Goal: Information Seeking & Learning: Learn about a topic

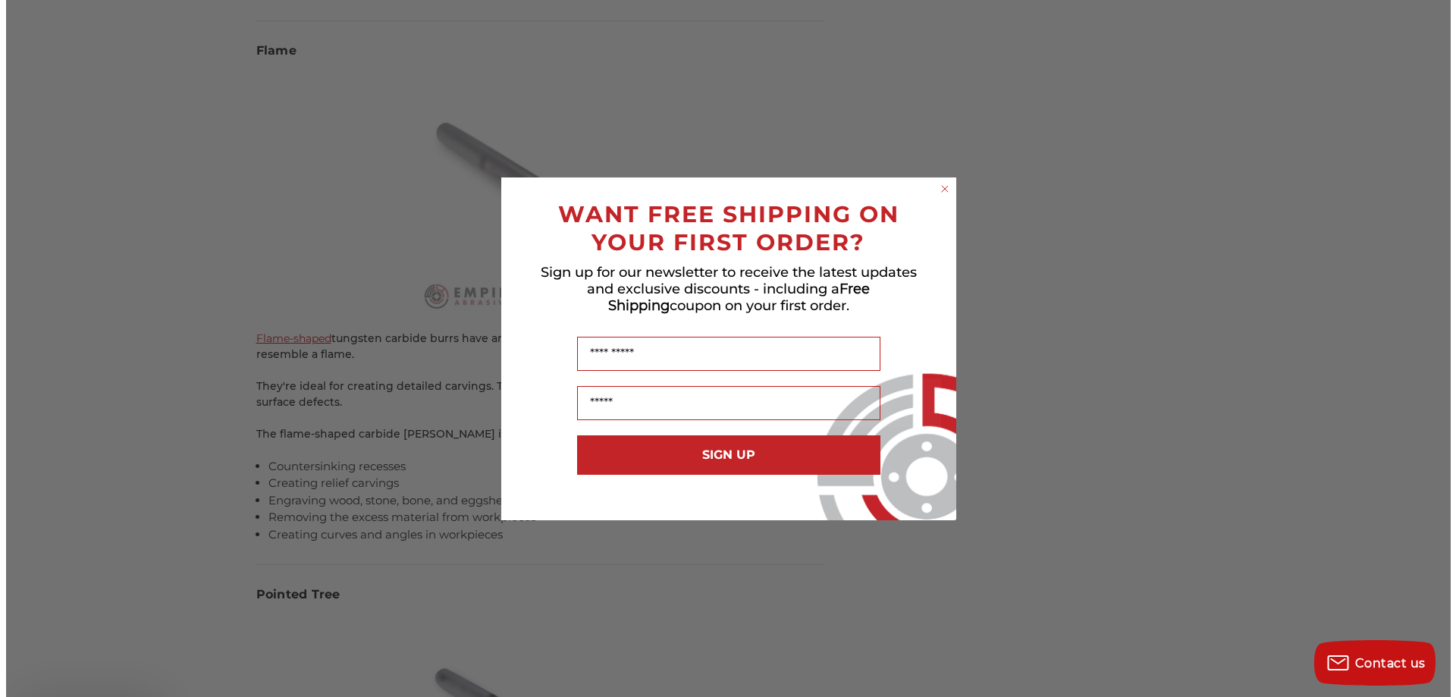
scroll to position [4778, 0]
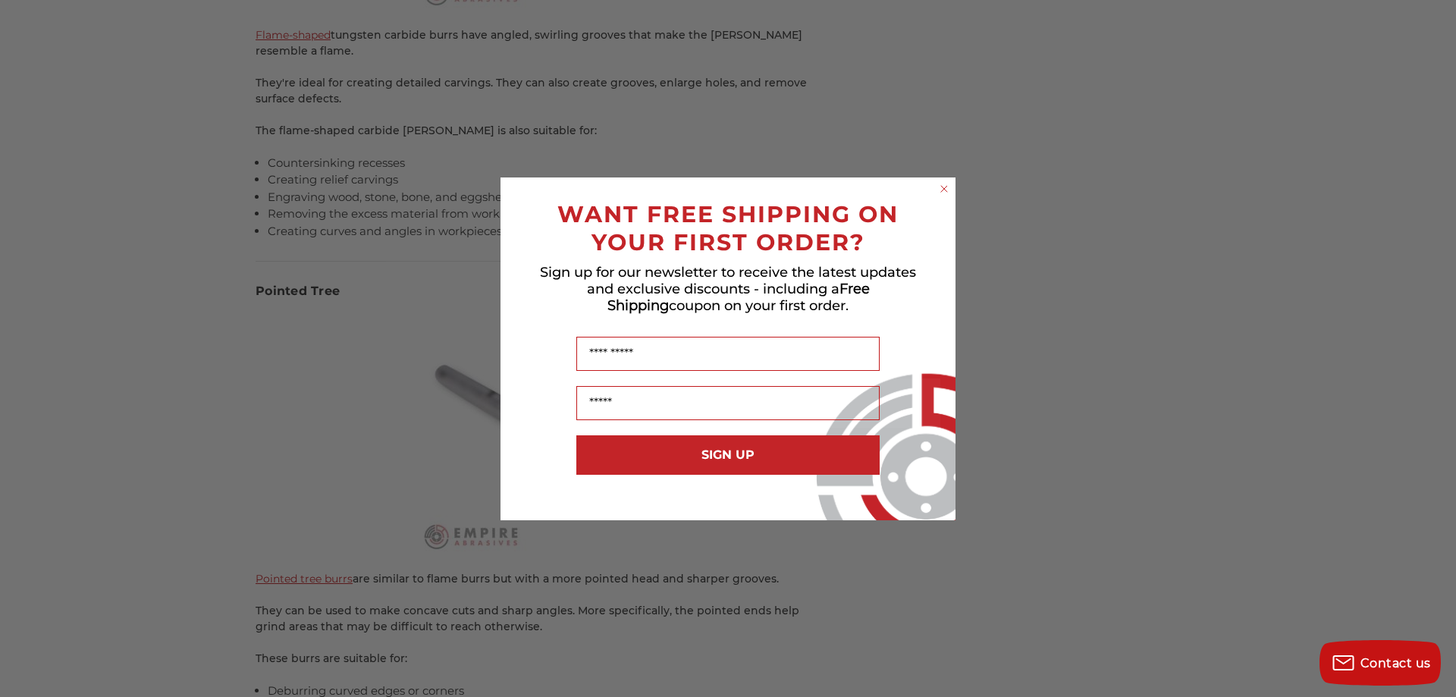
drag, startPoint x: 945, startPoint y: 188, endPoint x: 952, endPoint y: 228, distance: 40.0
click at [945, 188] on icon "Close dialog" at bounding box center [944, 189] width 6 height 6
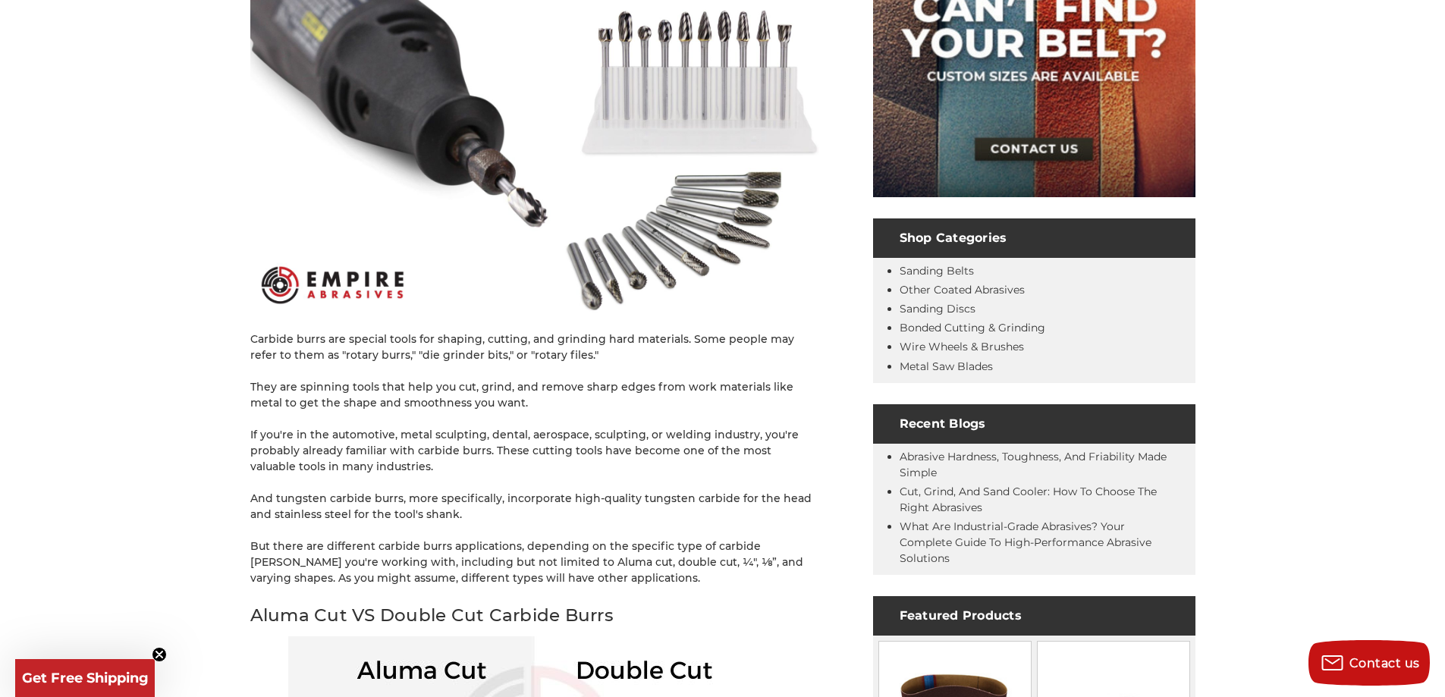
scroll to position [0, 0]
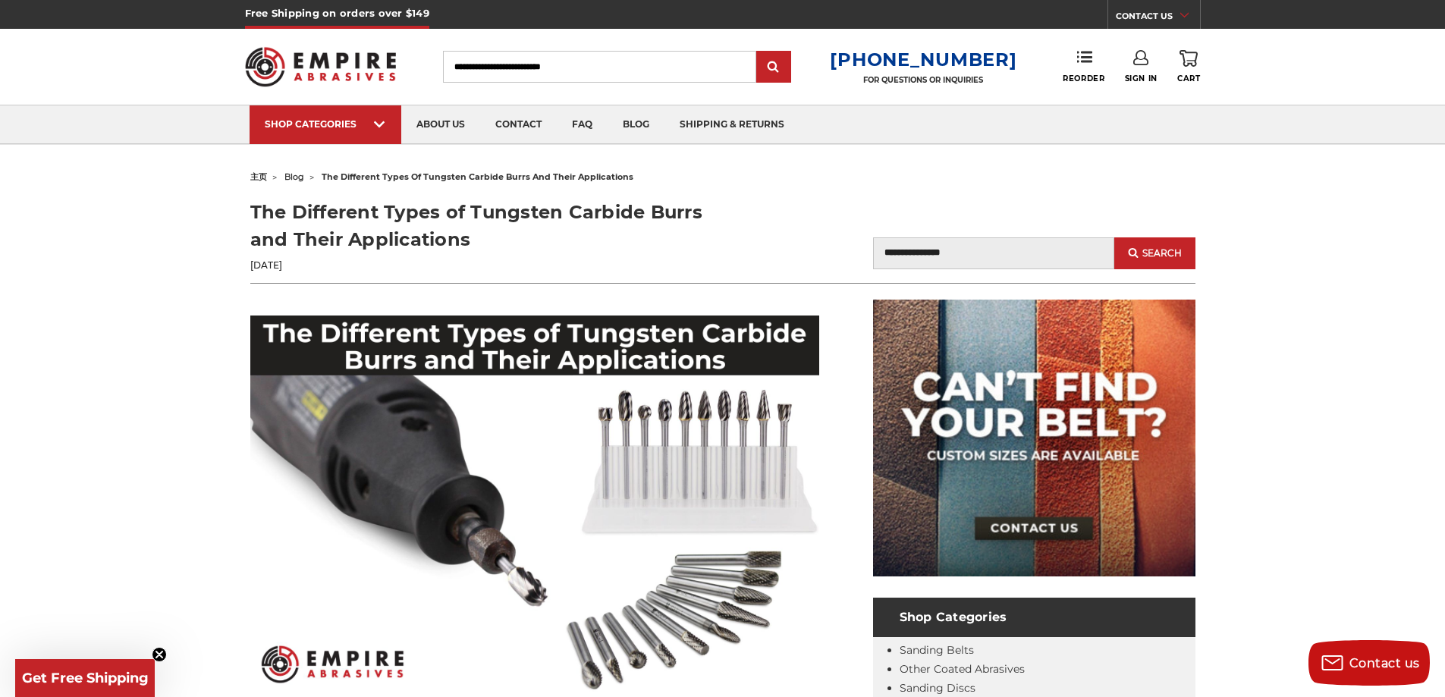
drag, startPoint x: 253, startPoint y: 207, endPoint x: 474, endPoint y: 234, distance: 223.1
click at [474, 234] on h1 "The Different Types of Tungsten Carbide Burrs and Their Applications" at bounding box center [486, 226] width 472 height 55
copy h1 "The Different Types of Tungsten Carbide Burrs and Their Applications"
click at [774, 222] on header "The Different Types of Tungsten Carbide Burrs and Their Applications May 30th 2…" at bounding box center [722, 241] width 945 height 85
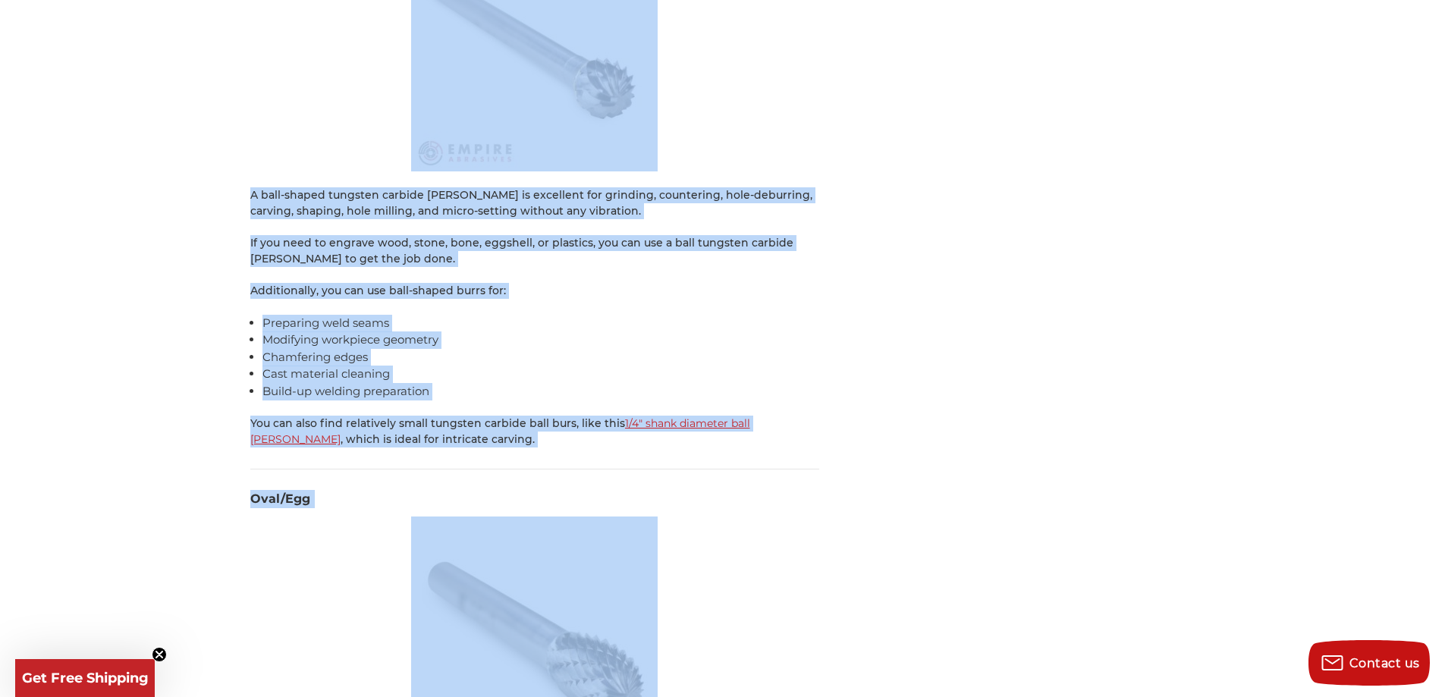
scroll to position [6370, 0]
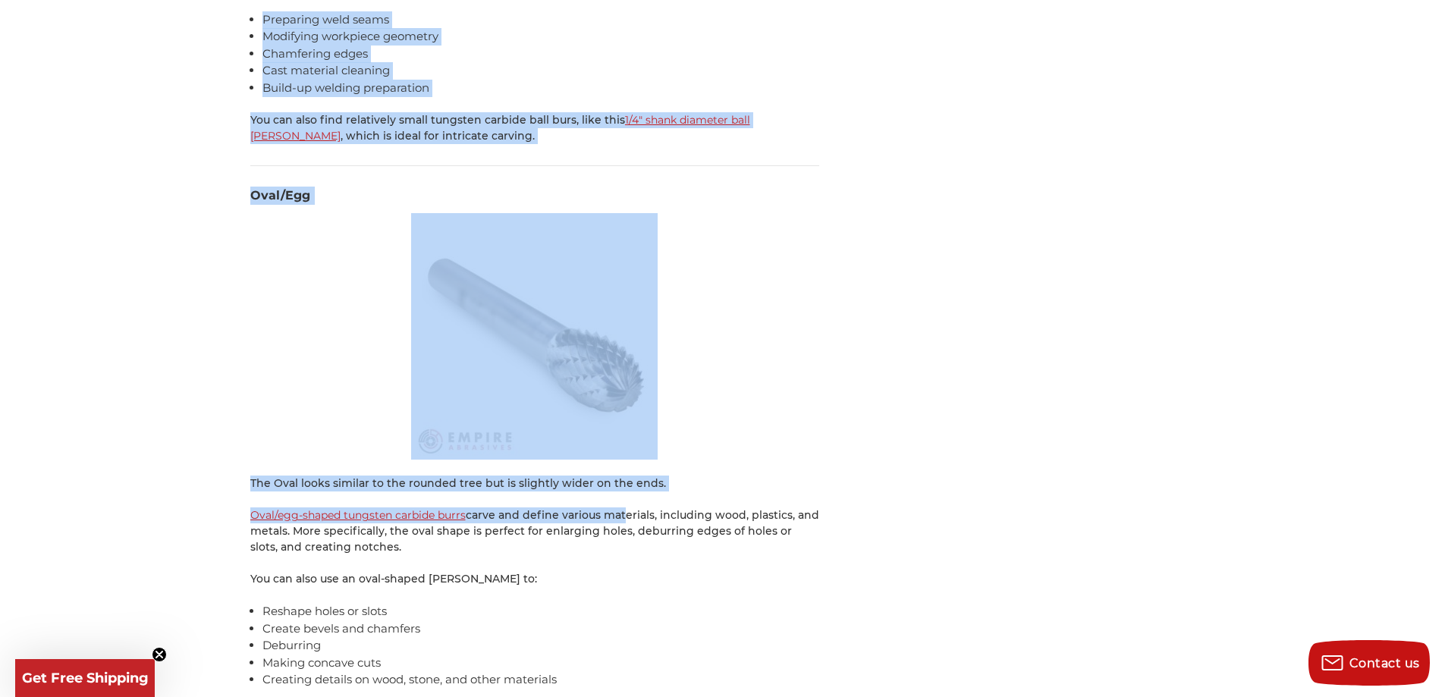
drag, startPoint x: 251, startPoint y: 268, endPoint x: 625, endPoint y: 463, distance: 421.6
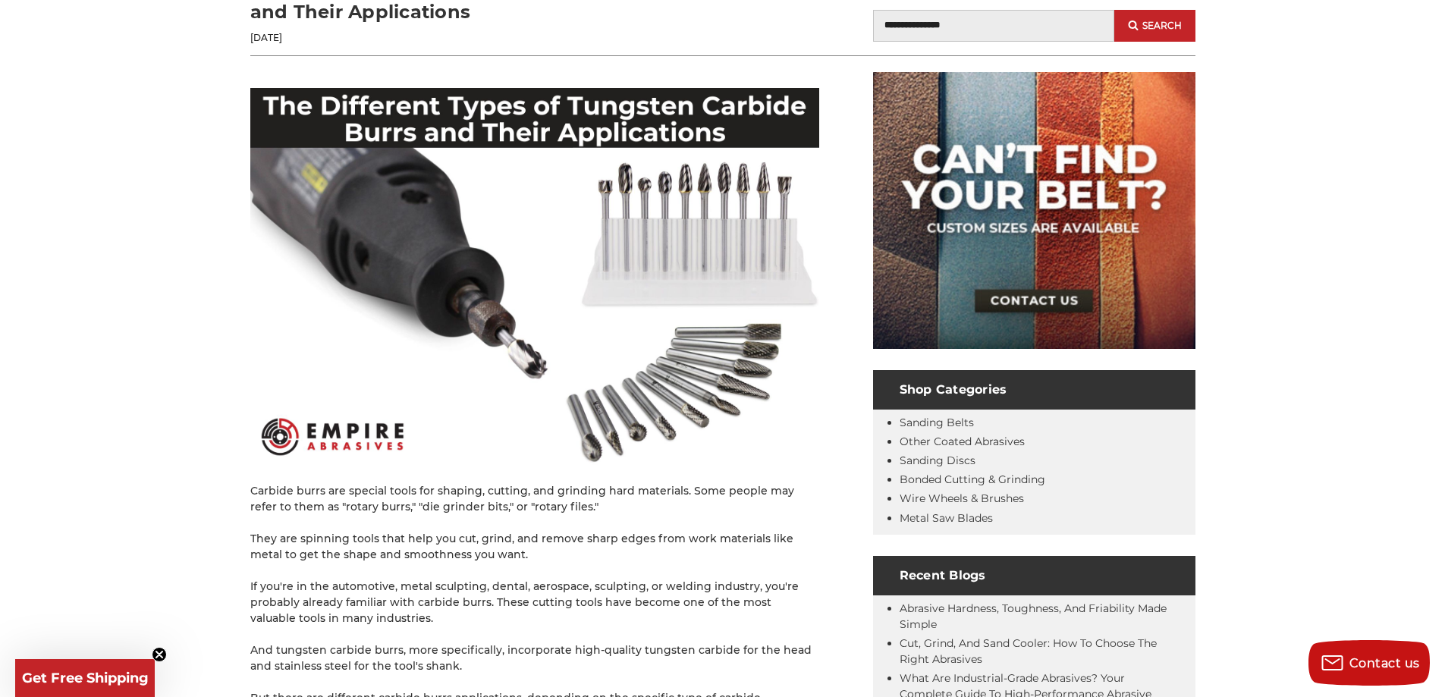
scroll to position [0, 0]
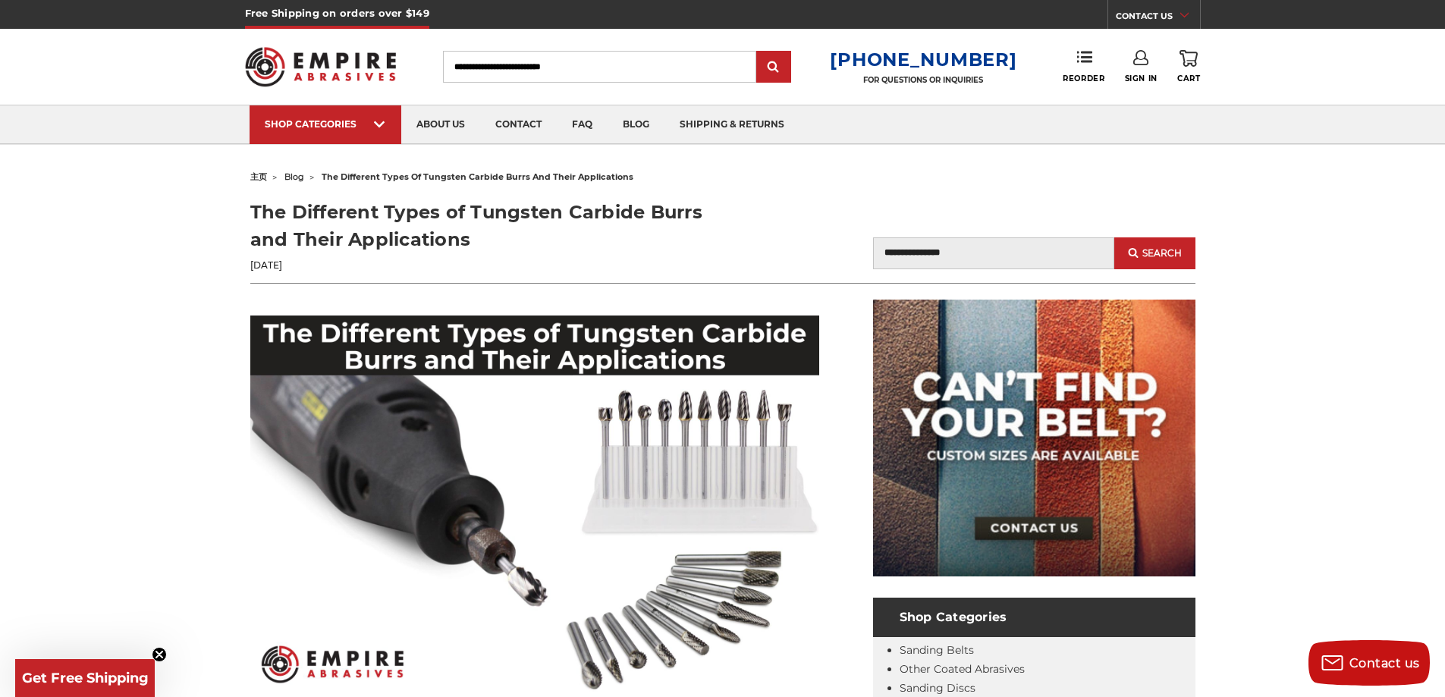
drag, startPoint x: 253, startPoint y: 206, endPoint x: 497, endPoint y: 256, distance: 250.0
click at [497, 256] on div "The Different Types of Tungsten Carbide Burrs and Their Applications May 30th 2…" at bounding box center [486, 236] width 472 height 74
click at [254, 214] on h1 "The Different Types of Tungsten Carbide Burrs and Their Applications" at bounding box center [486, 226] width 472 height 55
drag, startPoint x: 249, startPoint y: 206, endPoint x: 480, endPoint y: 234, distance: 233.1
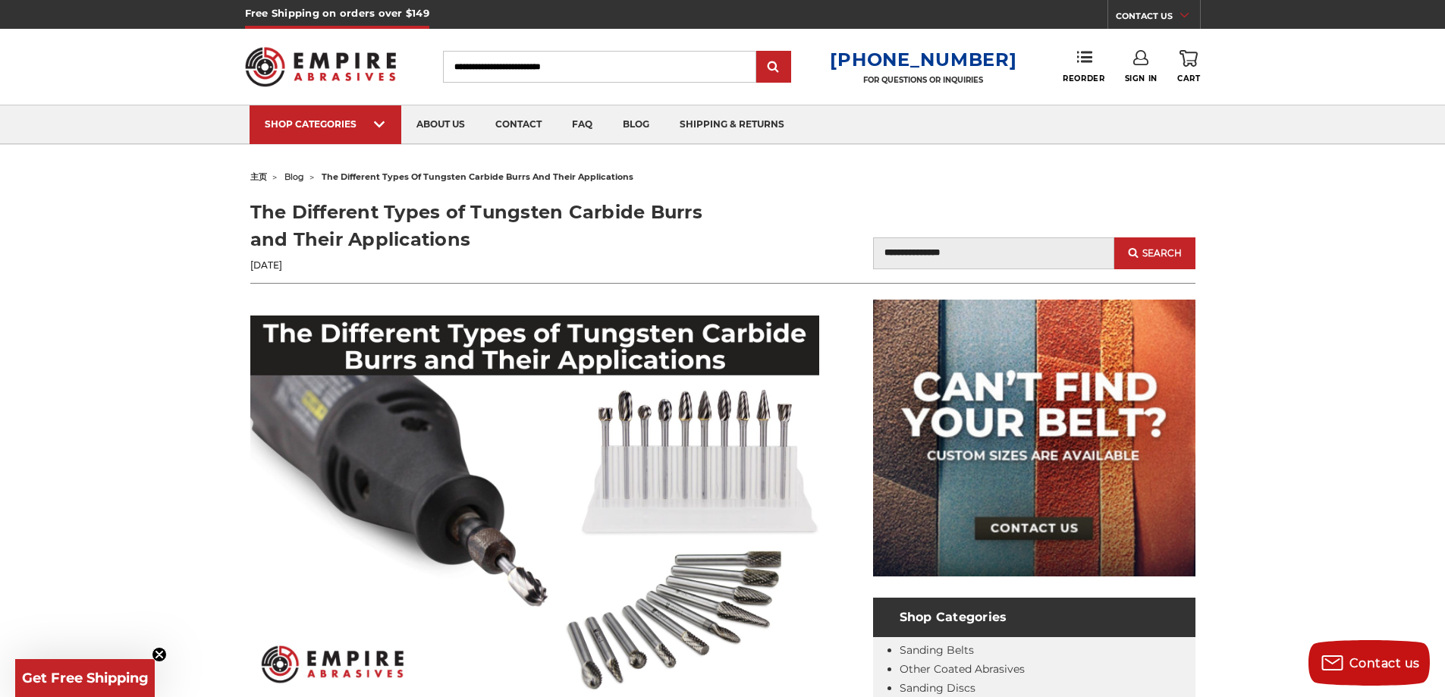
copy h1 "The Different Types of Tungsten Carbide Burrs and Their Applications"
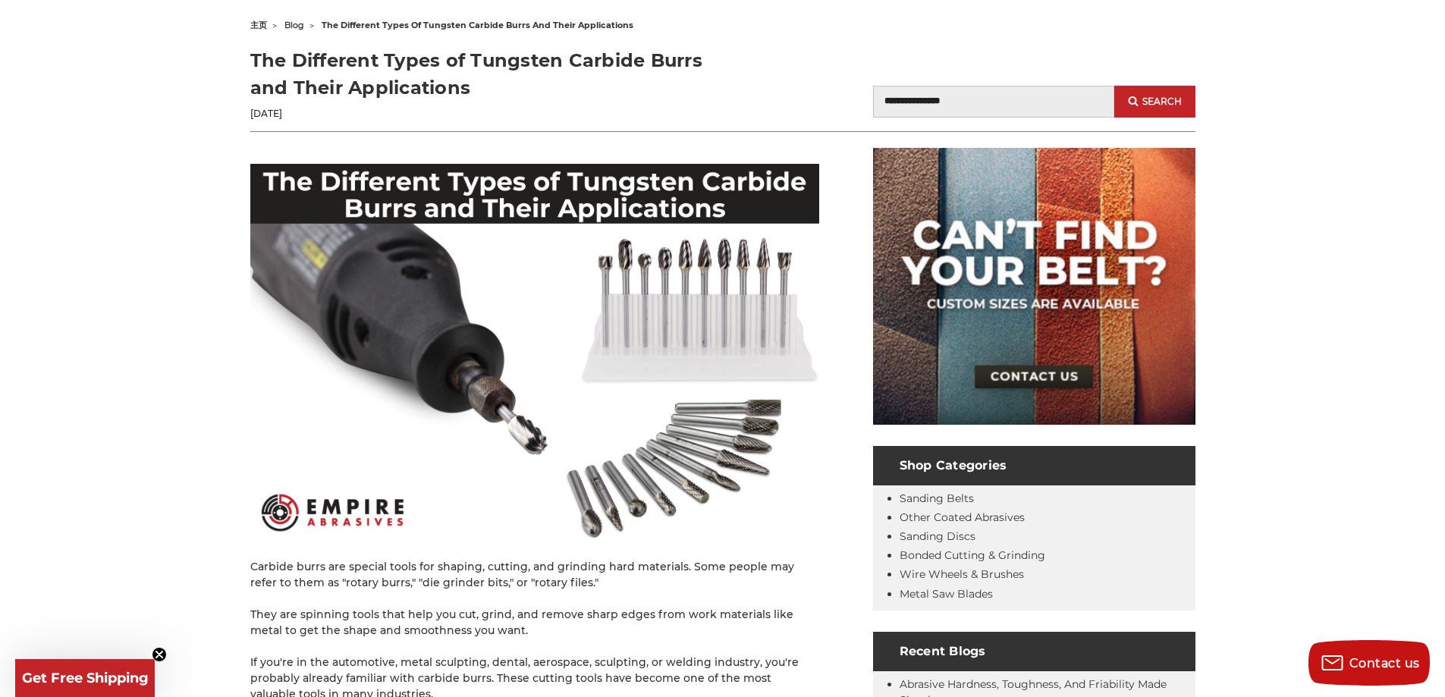
scroll to position [303, 0]
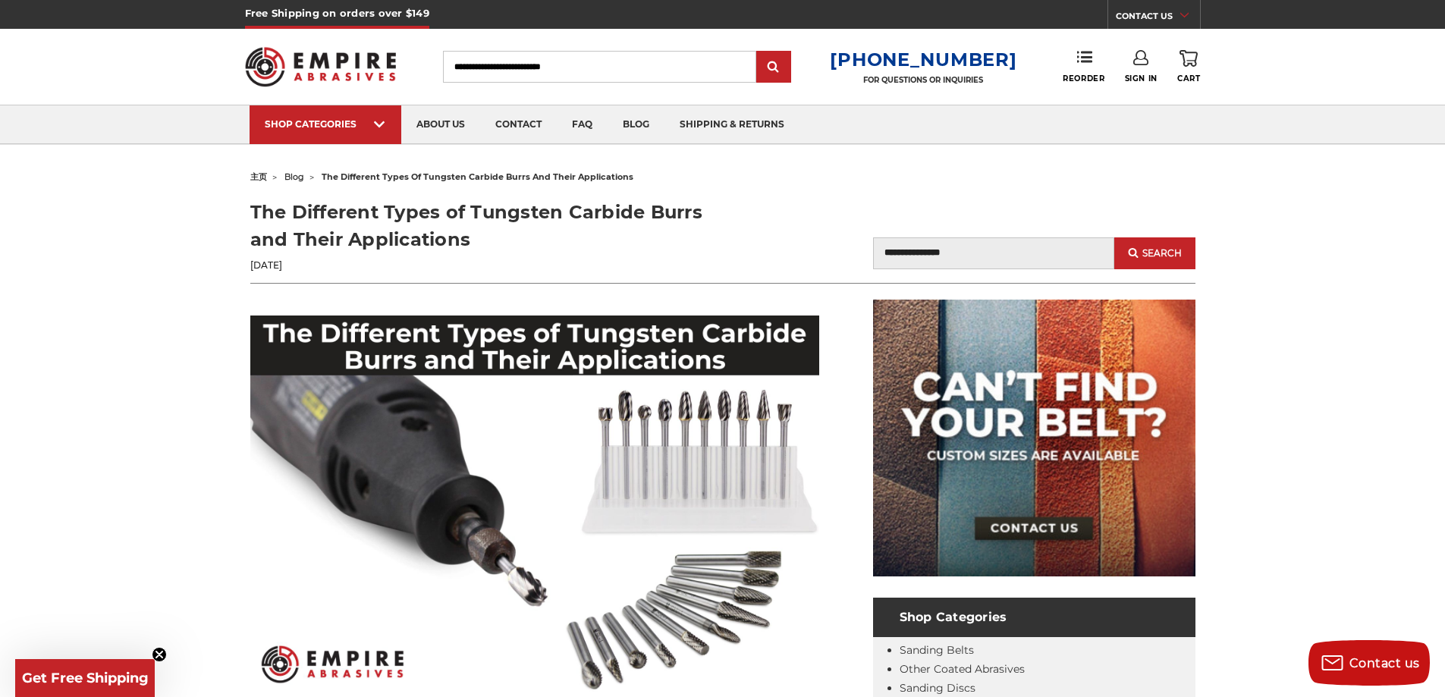
drag, startPoint x: 843, startPoint y: 2, endPoint x: 1212, endPoint y: 173, distance: 406.8
